Goal: Task Accomplishment & Management: Manage account settings

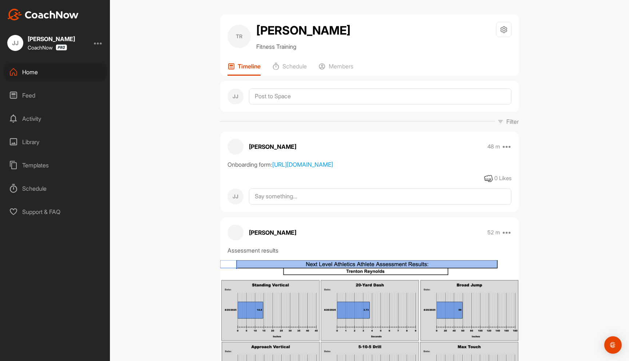
click at [33, 71] on div "Home" at bounding box center [55, 72] width 103 height 18
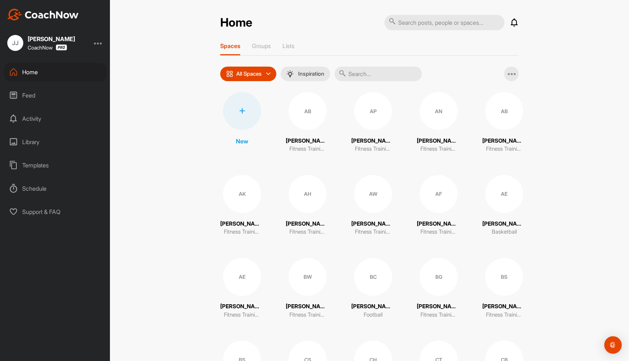
click at [407, 21] on input "text" at bounding box center [444, 22] width 120 height 15
type input "l"
type input "[PERSON_NAME]"
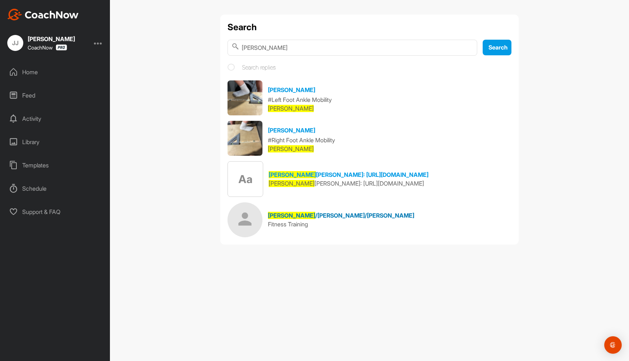
click at [315, 219] on span "/[PERSON_NAME]/[PERSON_NAME]" at bounding box center [364, 215] width 99 height 7
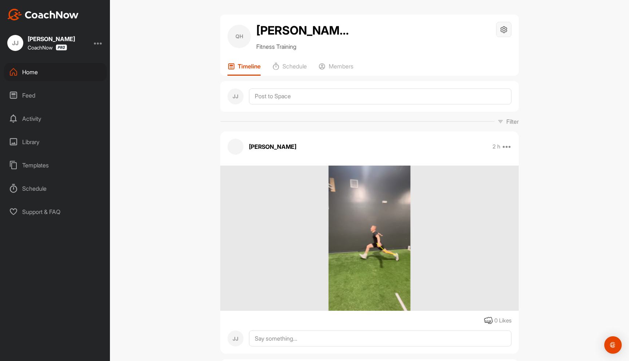
click at [503, 28] on icon at bounding box center [503, 29] width 8 height 8
click at [479, 54] on li "Space Settings" at bounding box center [481, 50] width 59 height 23
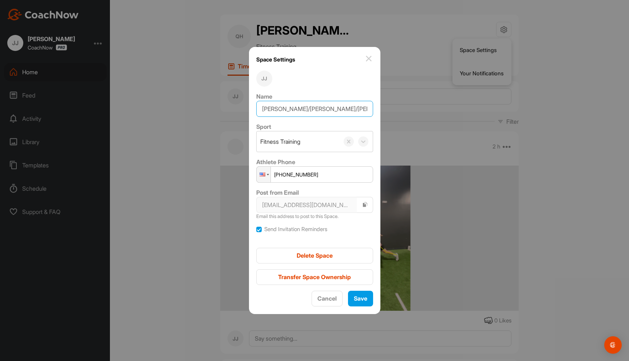
click at [298, 110] on input "[PERSON_NAME]/[PERSON_NAME]/[PERSON_NAME]" at bounding box center [314, 109] width 117 height 16
type input "[PERSON_NAME]/[PERSON_NAME]"
click at [364, 297] on button "Save" at bounding box center [360, 299] width 25 height 16
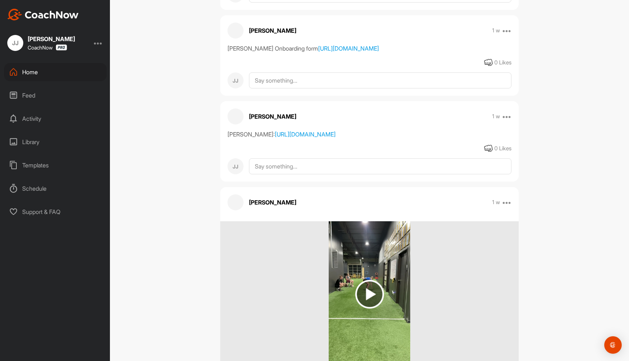
scroll to position [4812, 0]
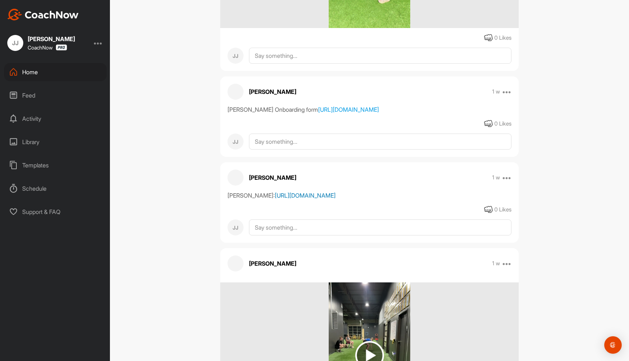
click at [284, 199] on link "[URL][DOMAIN_NAME]" at bounding box center [305, 195] width 61 height 7
click at [325, 199] on link "[URL][DOMAIN_NAME]" at bounding box center [305, 195] width 61 height 7
click at [321, 114] on div "[PERSON_NAME] Onboarding form [URL][DOMAIN_NAME]" at bounding box center [369, 109] width 284 height 9
click at [321, 113] on link "[URL][DOMAIN_NAME]" at bounding box center [348, 109] width 61 height 7
